Goal: Transaction & Acquisition: Book appointment/travel/reservation

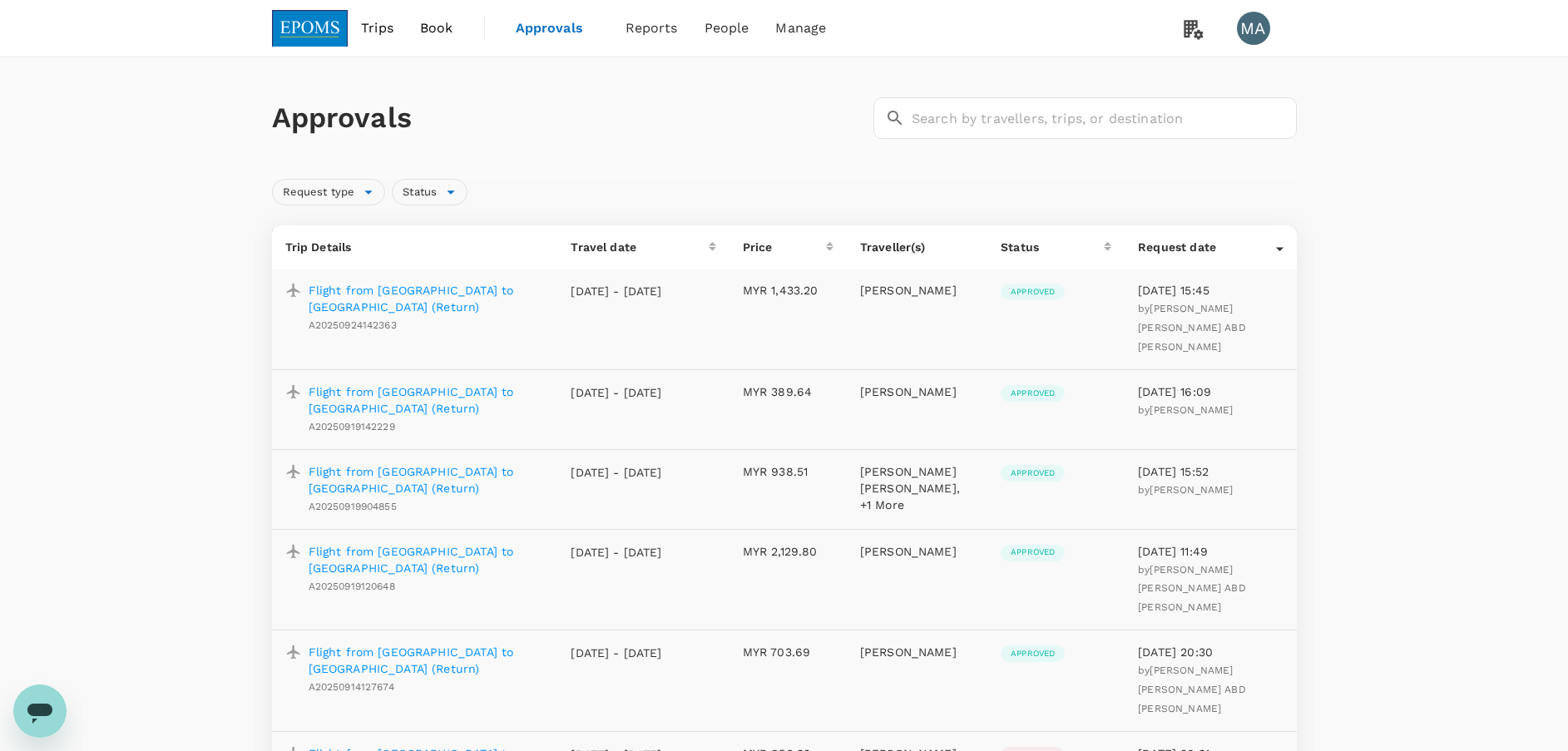
click at [447, 25] on span "Book" at bounding box center [437, 28] width 33 height 20
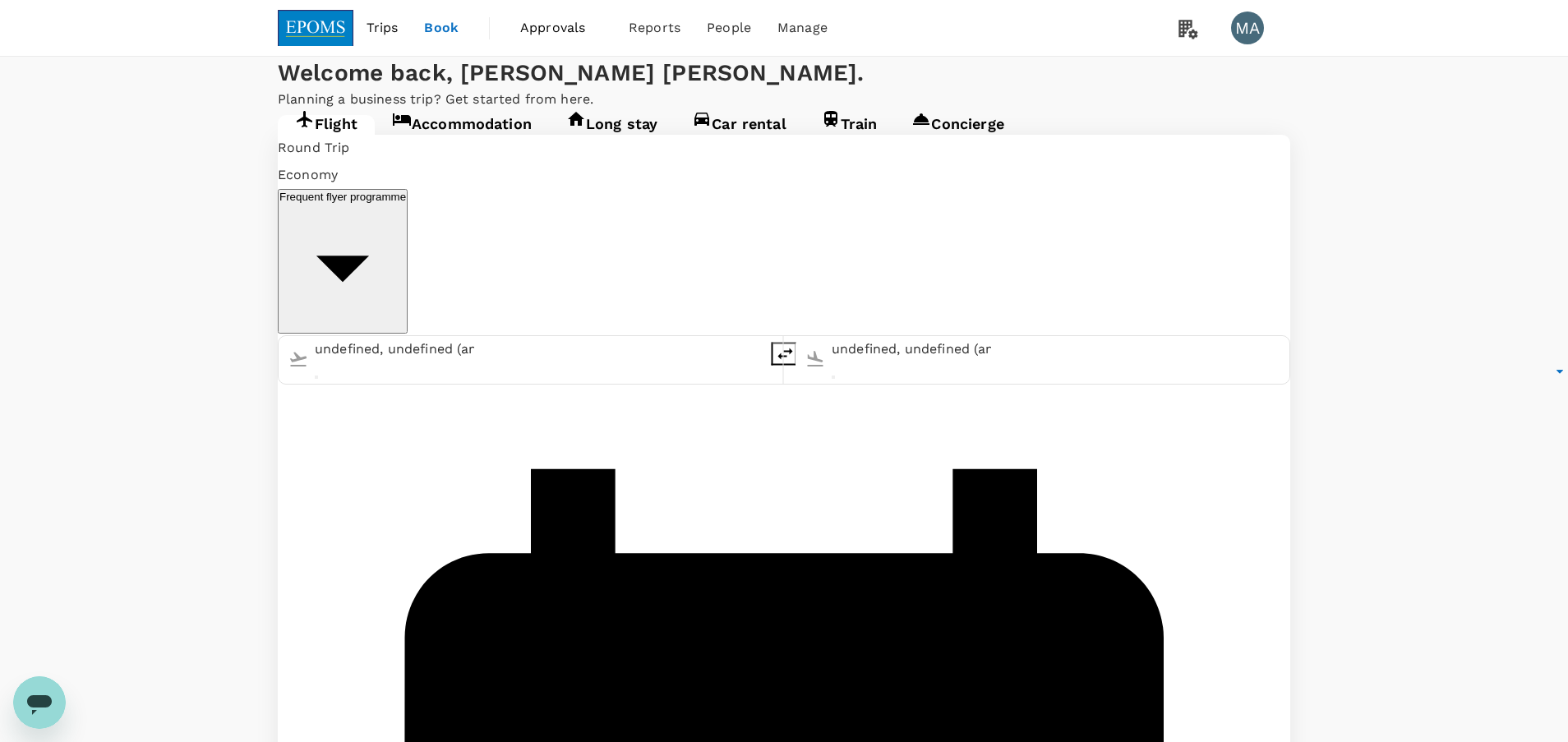
type input "Kuala Lumpur Intl ([GEOGRAPHIC_DATA])"
type input "Kota Kinabalu Intl (BKI)"
type input "Kuala Lumpur Intl ([GEOGRAPHIC_DATA])"
type input "Kota Kinabalu Intl (BKI)"
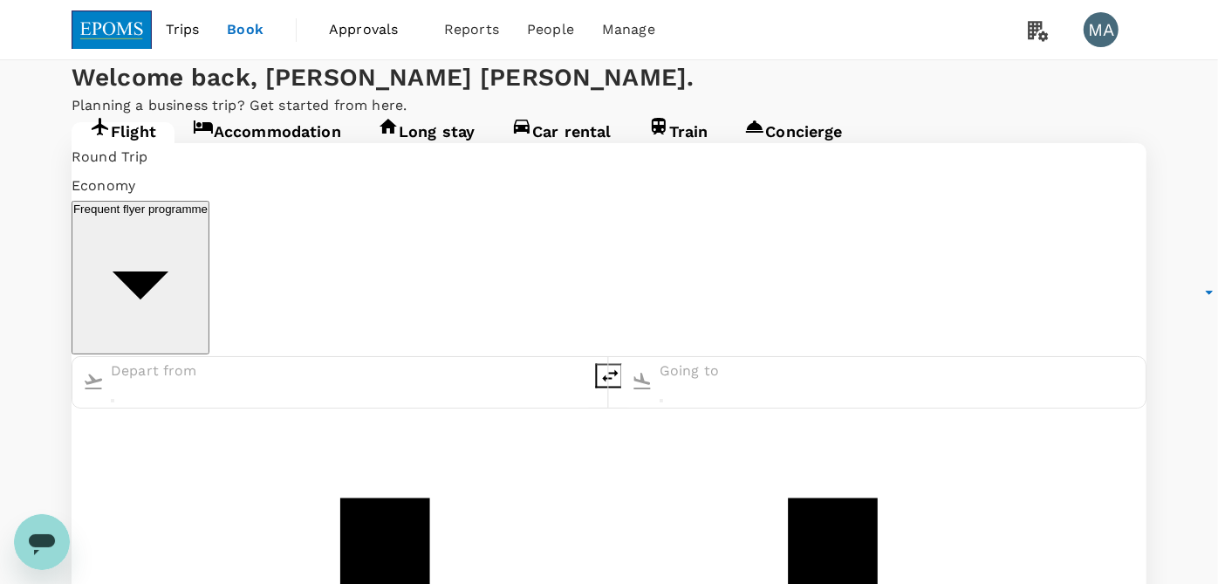
type input "Kuala Lumpur Intl ([GEOGRAPHIC_DATA])"
type input "Kota Kinabalu Intl (BKI)"
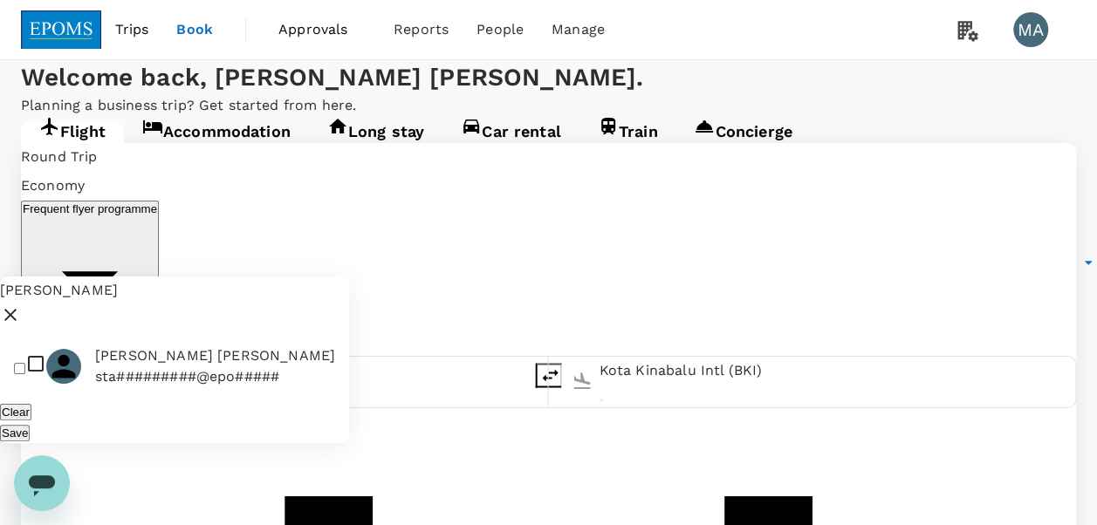
type input "[PERSON_NAME]"
click at [158, 346] on span "[PERSON_NAME] [PERSON_NAME]" at bounding box center [215, 356] width 240 height 21
checkbox input "true"
click at [30, 425] on button "Save" at bounding box center [15, 433] width 30 height 17
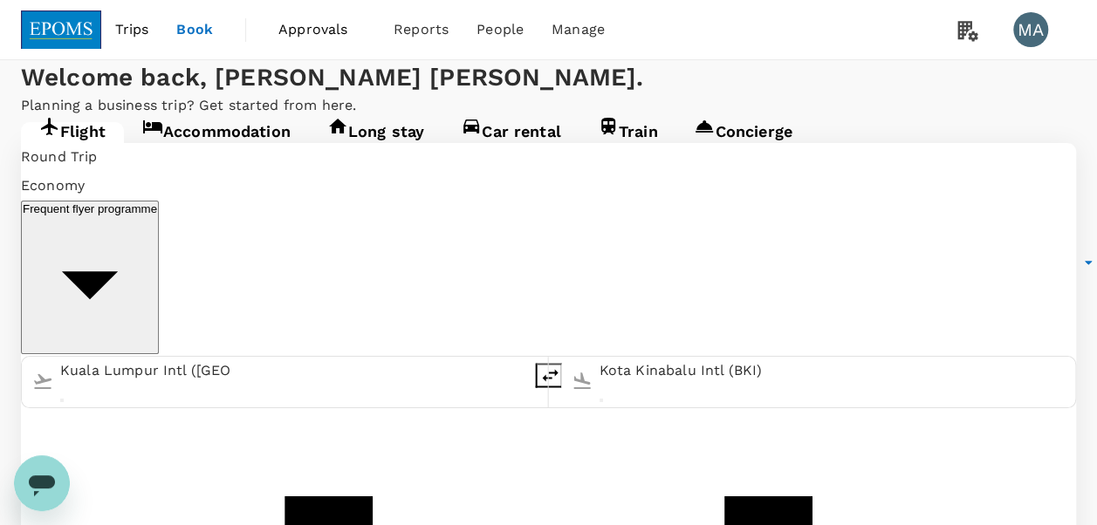
scroll to position [209, 0]
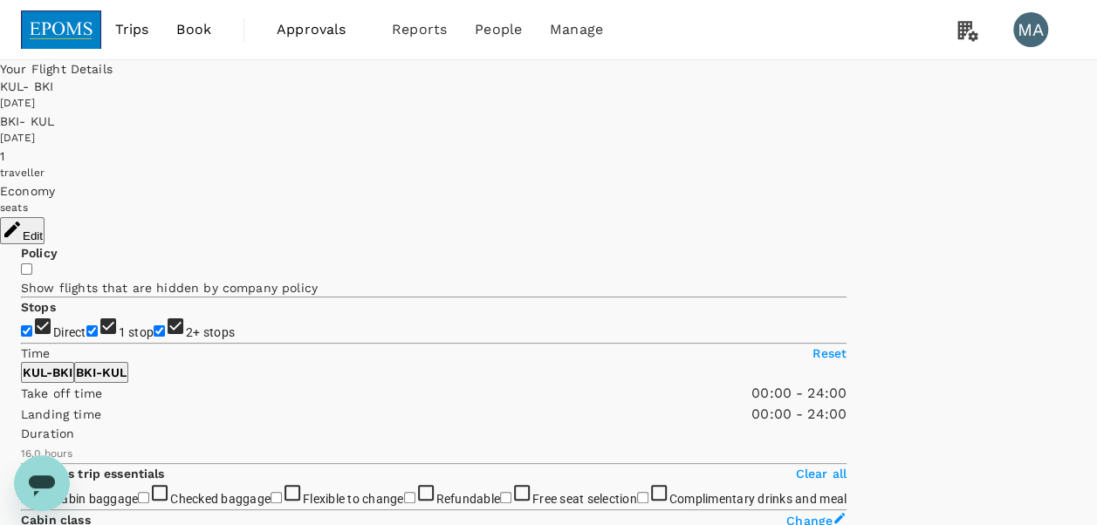
click at [119, 325] on span "1 stop" at bounding box center [137, 332] width 36 height 14
click at [86, 325] on input "1 stop" at bounding box center [91, 330] width 11 height 11
checkbox input "false"
click at [186, 339] on span "2+ stops" at bounding box center [210, 332] width 49 height 14
click at [154, 337] on input "2+ stops" at bounding box center [159, 330] width 11 height 11
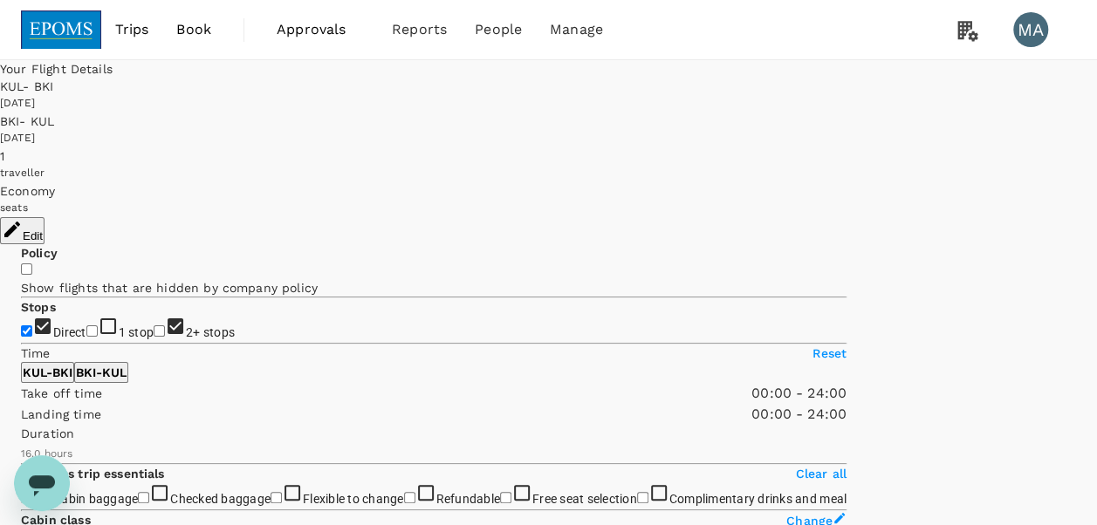
checkbox input "false"
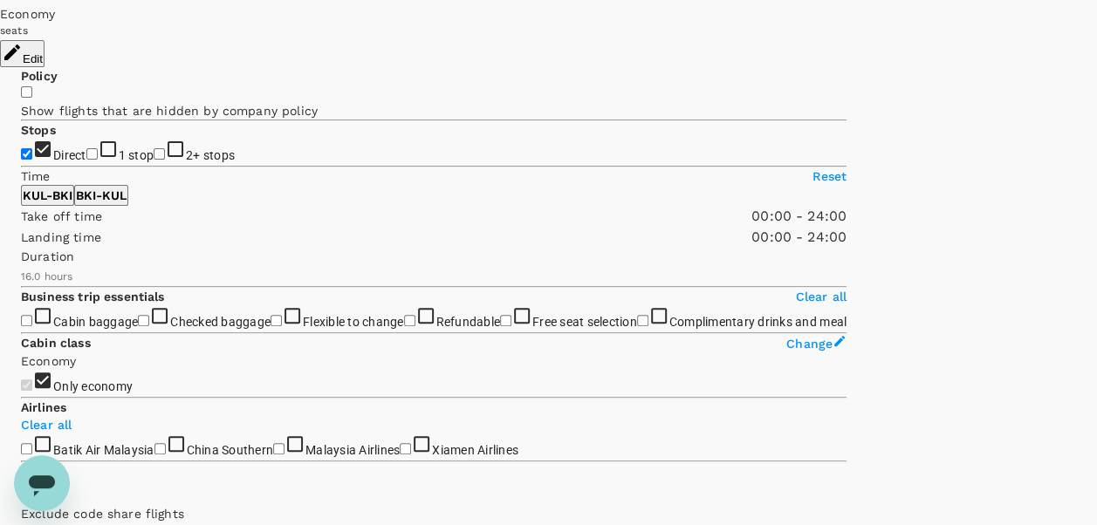
scroll to position [209, 0]
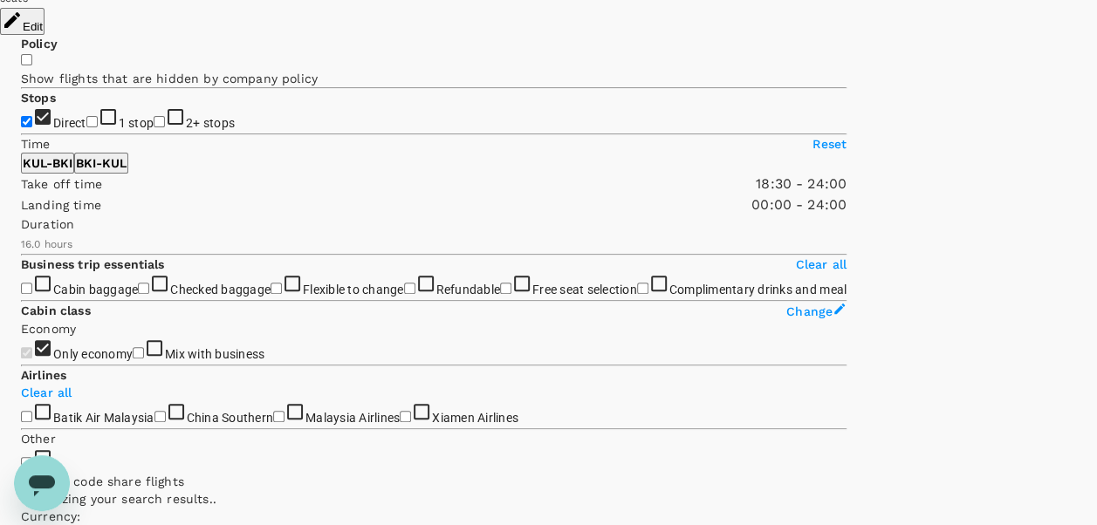
type input "1140"
drag, startPoint x: 30, startPoint y: 304, endPoint x: 229, endPoint y: 323, distance: 200.7
click at [21, 195] on span at bounding box center [21, 195] width 0 height 0
click at [128, 174] on button "BKI - KUL" at bounding box center [101, 163] width 54 height 21
type input "930"
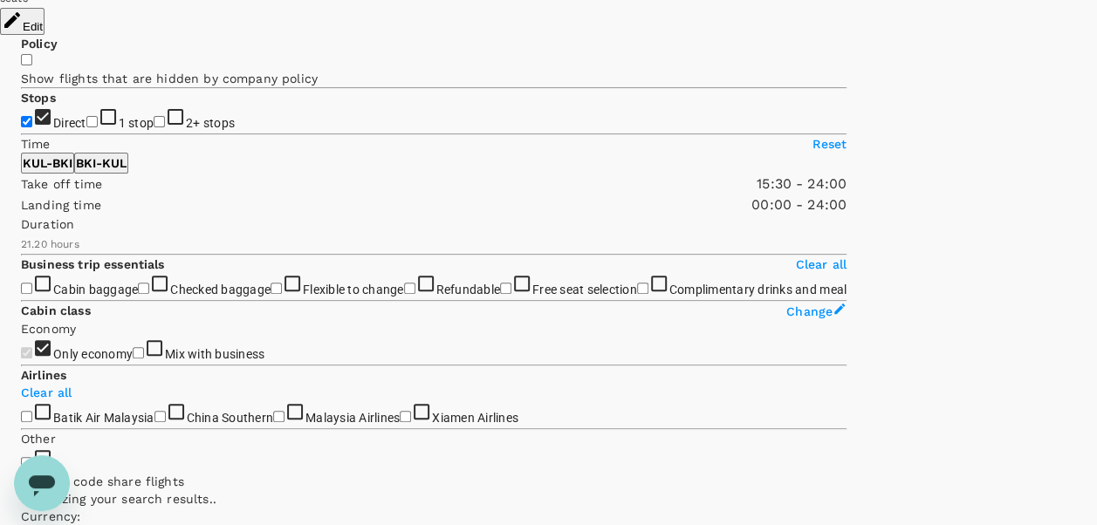
drag, startPoint x: 31, startPoint y: 307, endPoint x: 190, endPoint y: 318, distance: 160.1
click at [21, 195] on span at bounding box center [21, 195] width 0 height 0
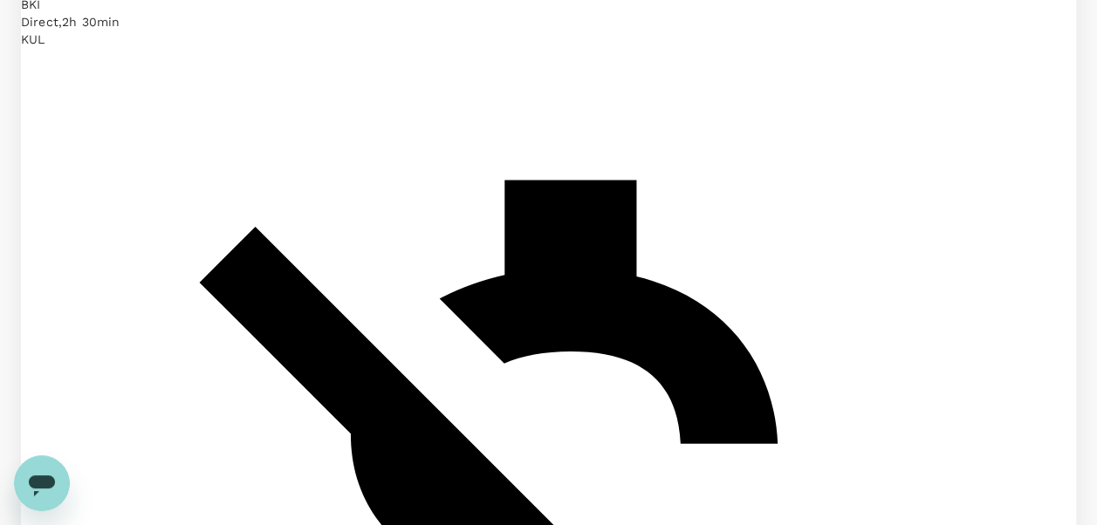
scroll to position [1175, 0]
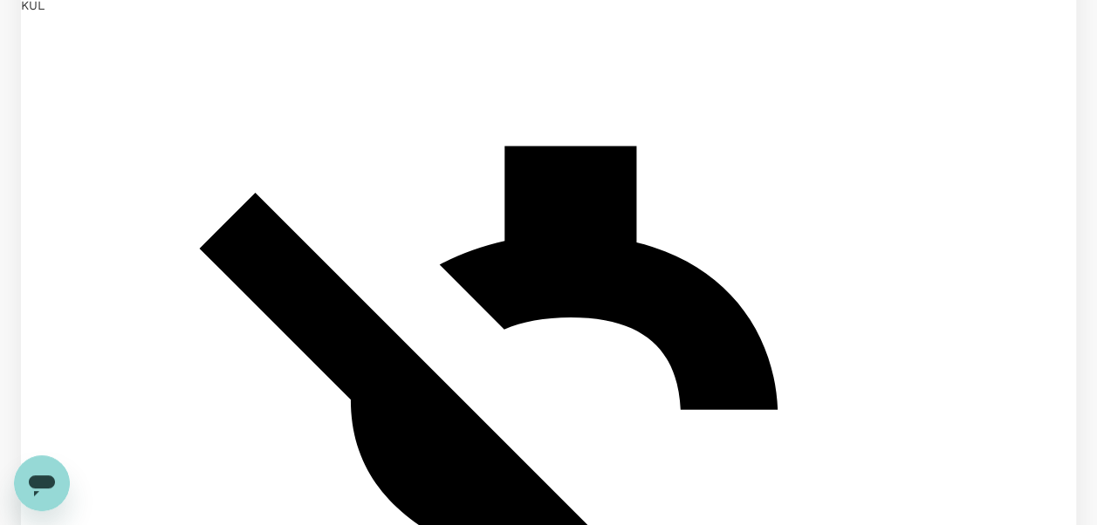
checkbox input "true"
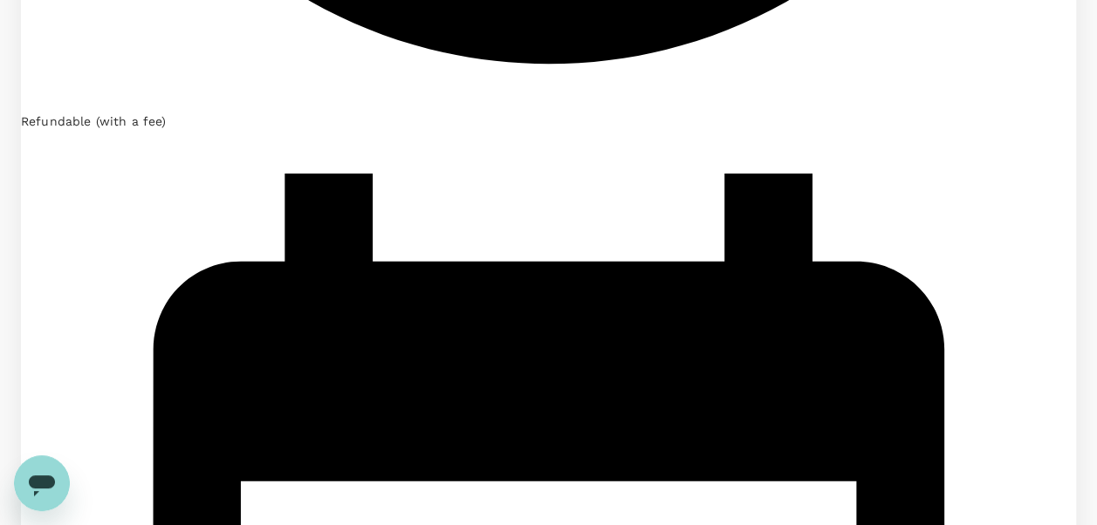
scroll to position [2136, 0]
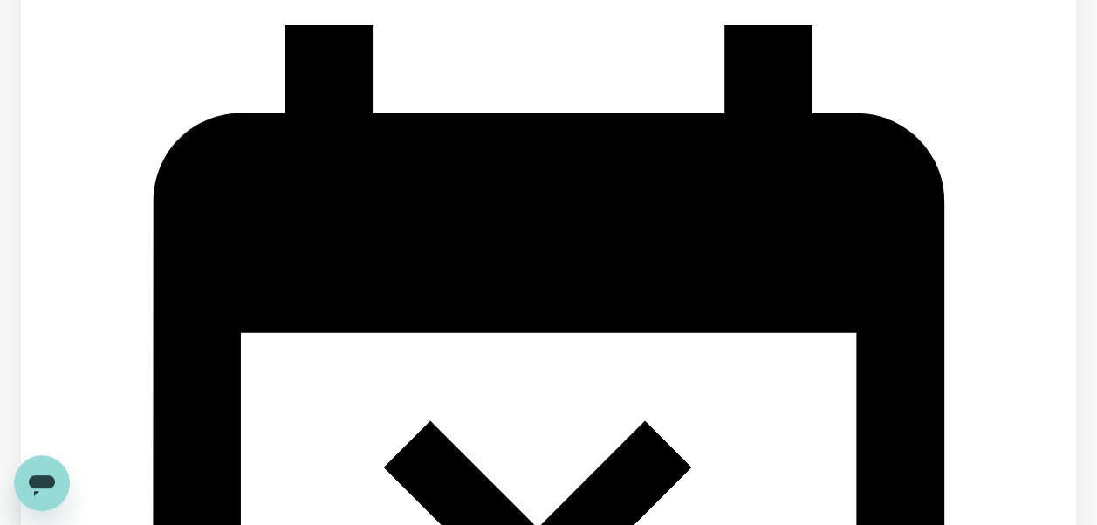
scroll to position [2284, 0]
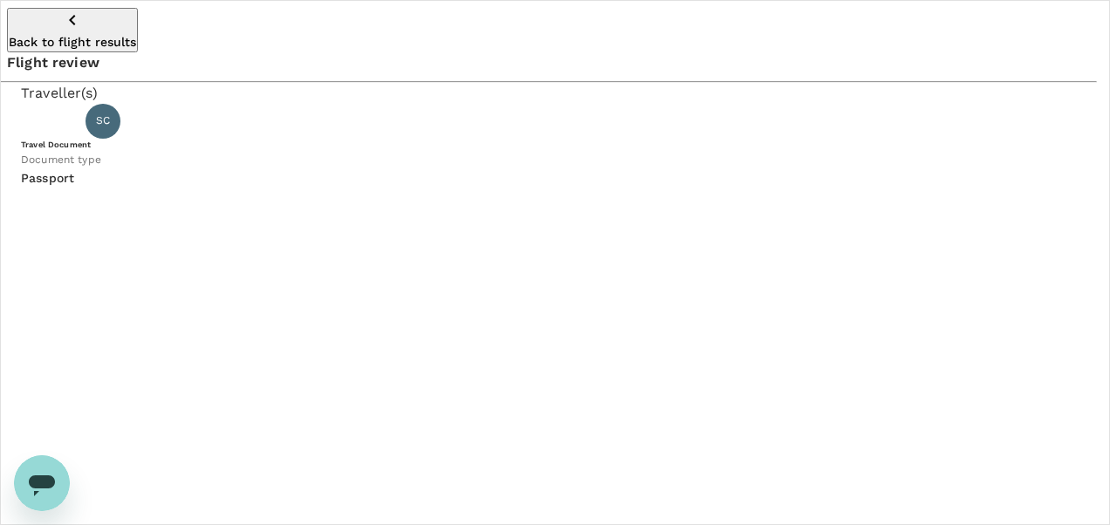
type input "Id card"
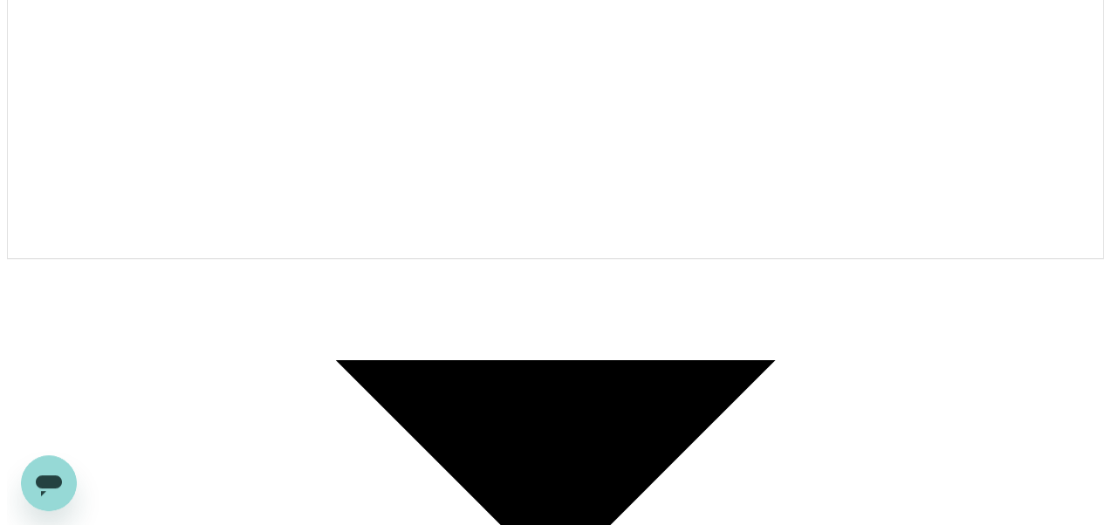
scroll to position [303, 0]
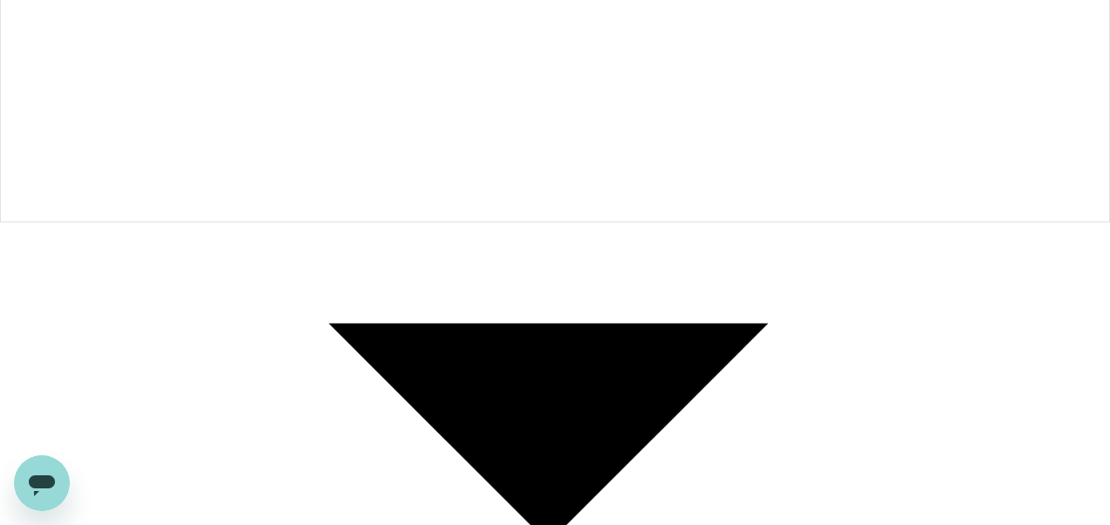
type input "9ea61a02-274a-4f65-9d5b-ca51ac7b2cfc"
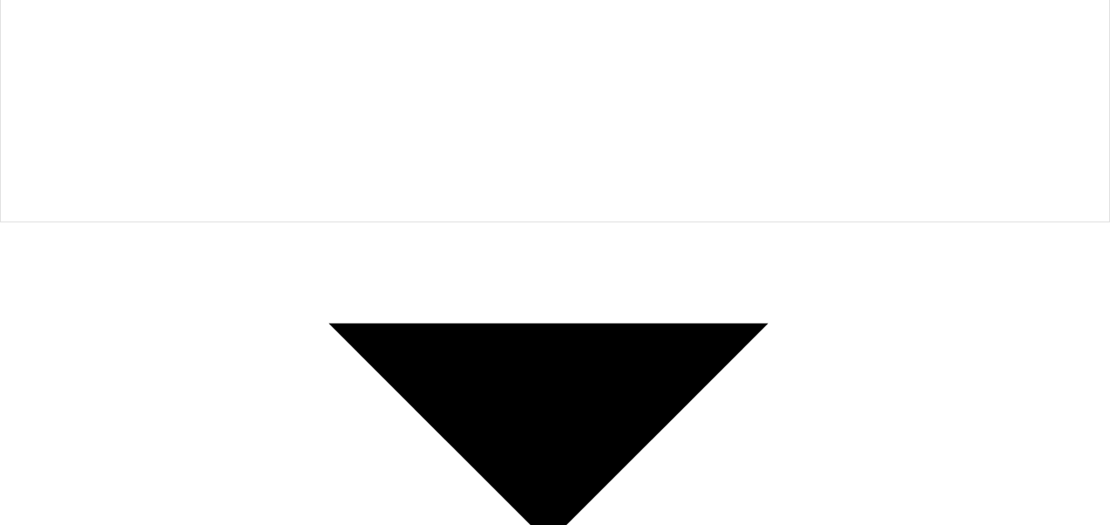
type input "rizal"
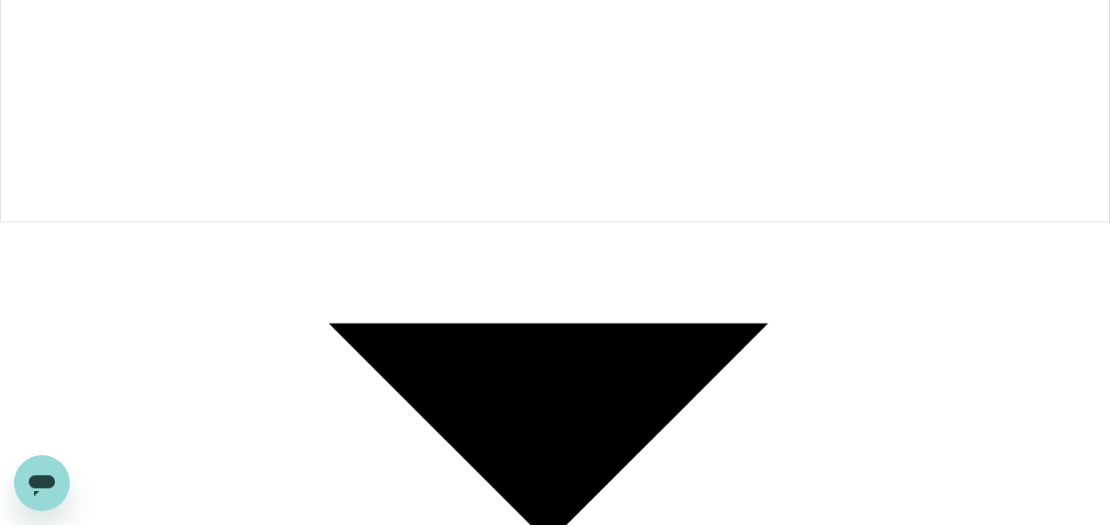
type textarea "R"
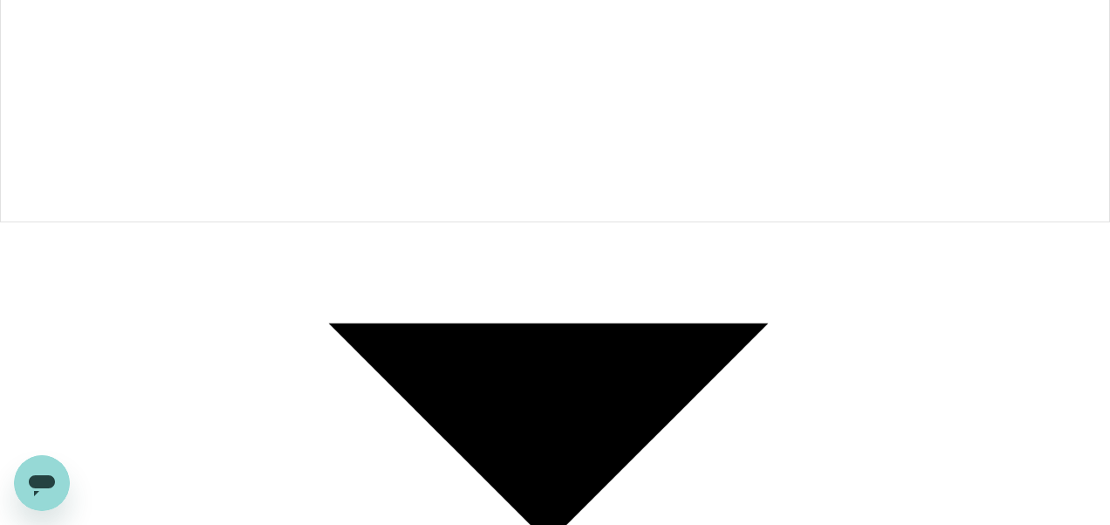
type textarea "t"
paste textarea "CRT000000017903"
type textarea "TRF reference no. CRT000000017903"
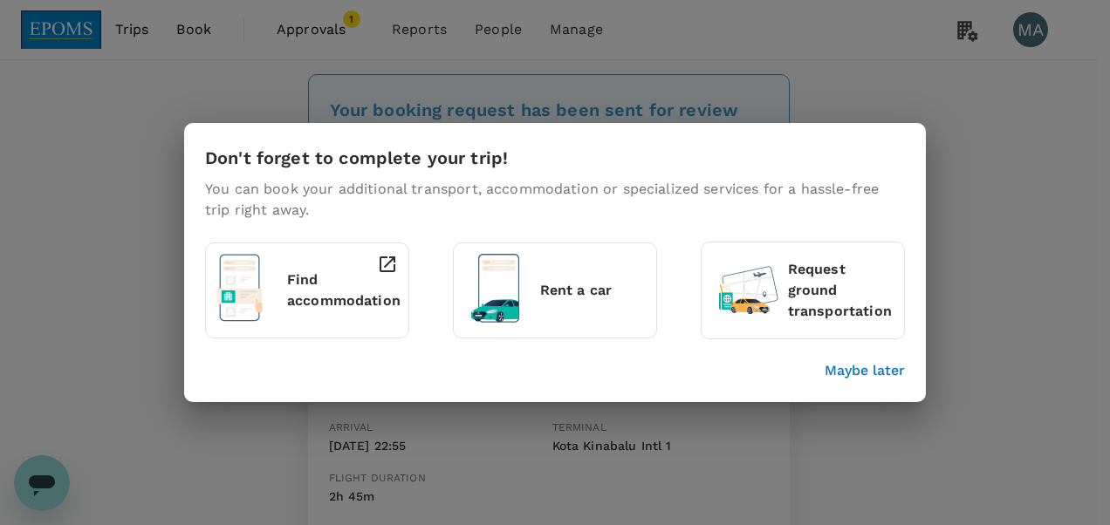
click at [848, 375] on p "Maybe later" at bounding box center [865, 370] width 80 height 21
